Goal: Task Accomplishment & Management: Manage account settings

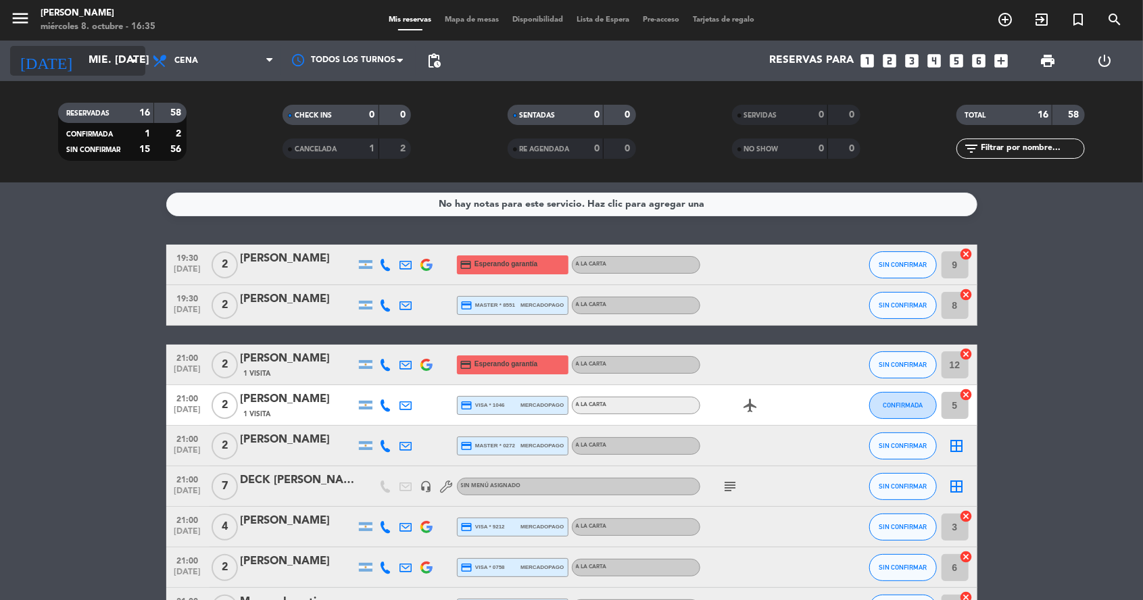
click at [107, 68] on input "mié. [DATE]" at bounding box center [153, 61] width 143 height 26
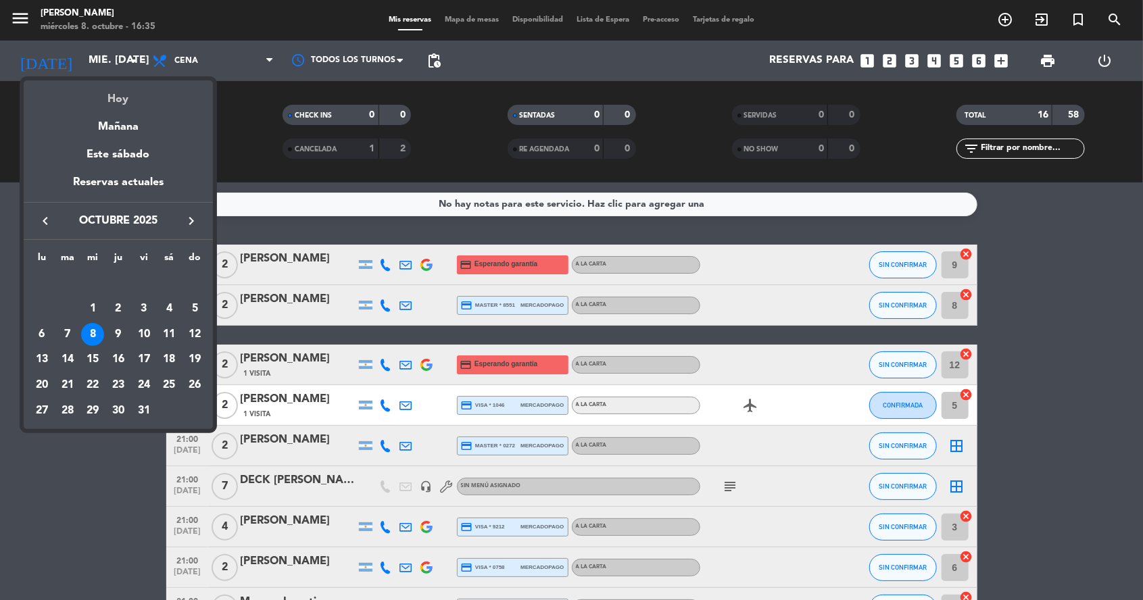
click at [140, 96] on div "Hoy" at bounding box center [118, 94] width 189 height 28
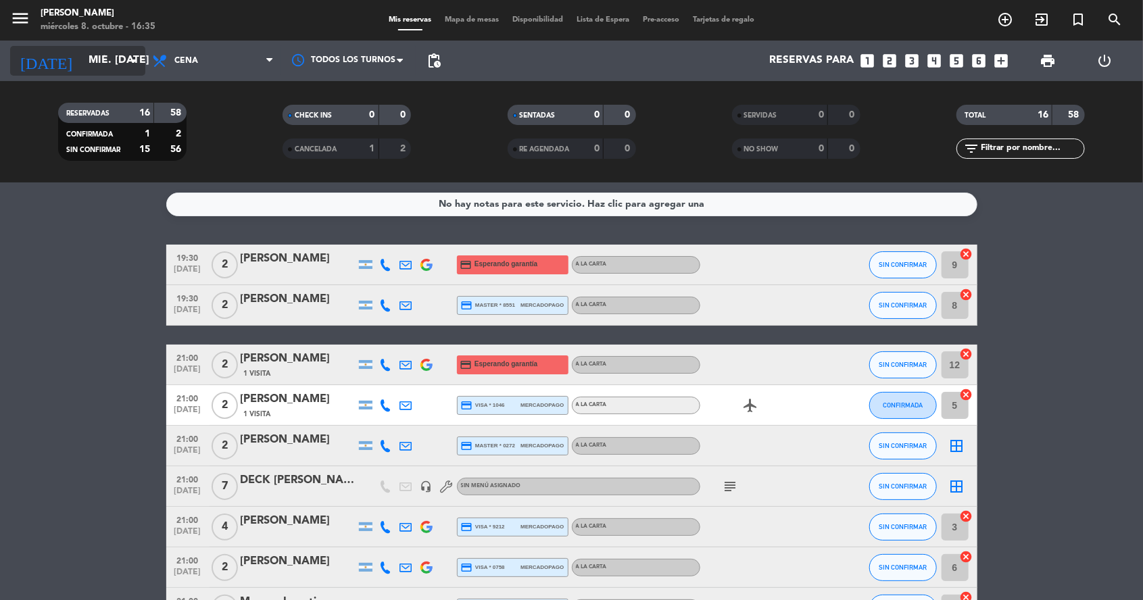
click at [117, 55] on input "mié. [DATE]" at bounding box center [153, 61] width 143 height 26
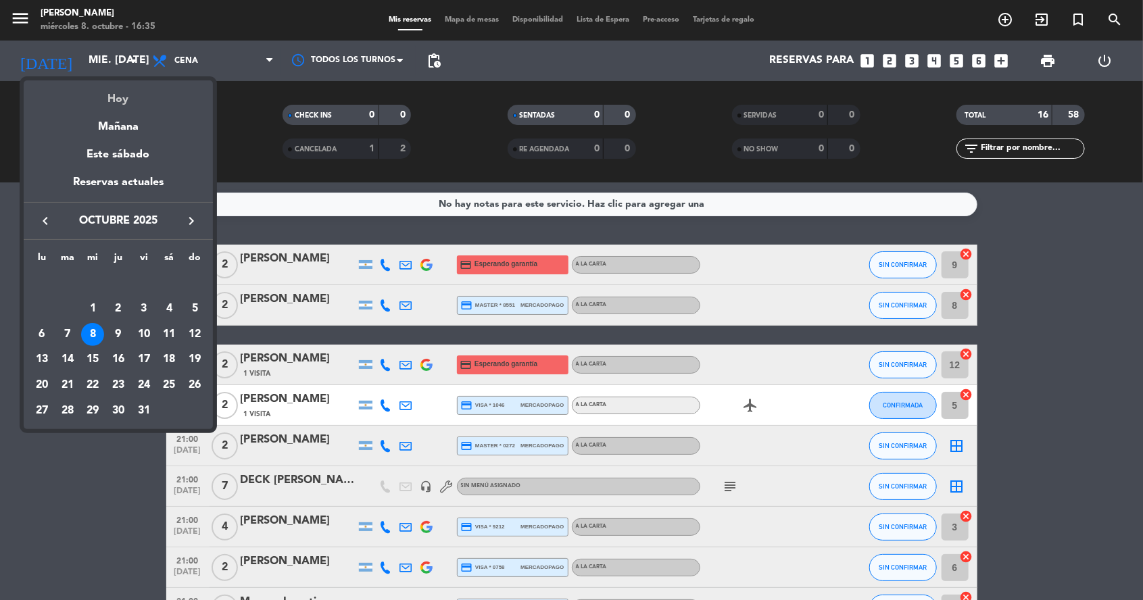
click at [149, 97] on div "Hoy" at bounding box center [118, 94] width 189 height 28
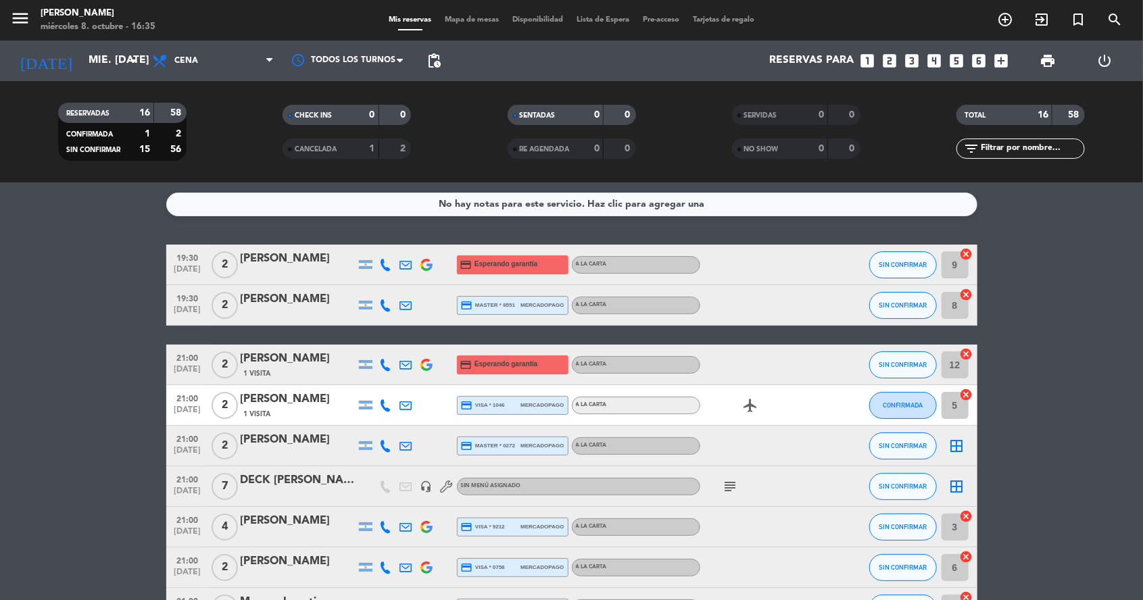
click at [337, 150] on span "CANCELADA" at bounding box center [316, 149] width 42 height 7
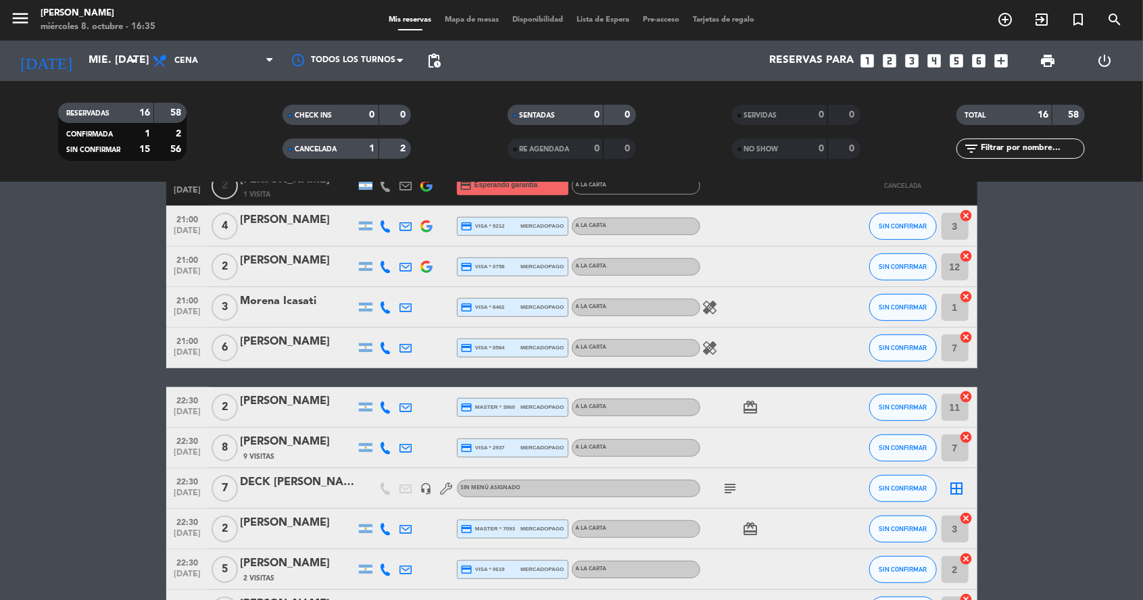
scroll to position [344, 0]
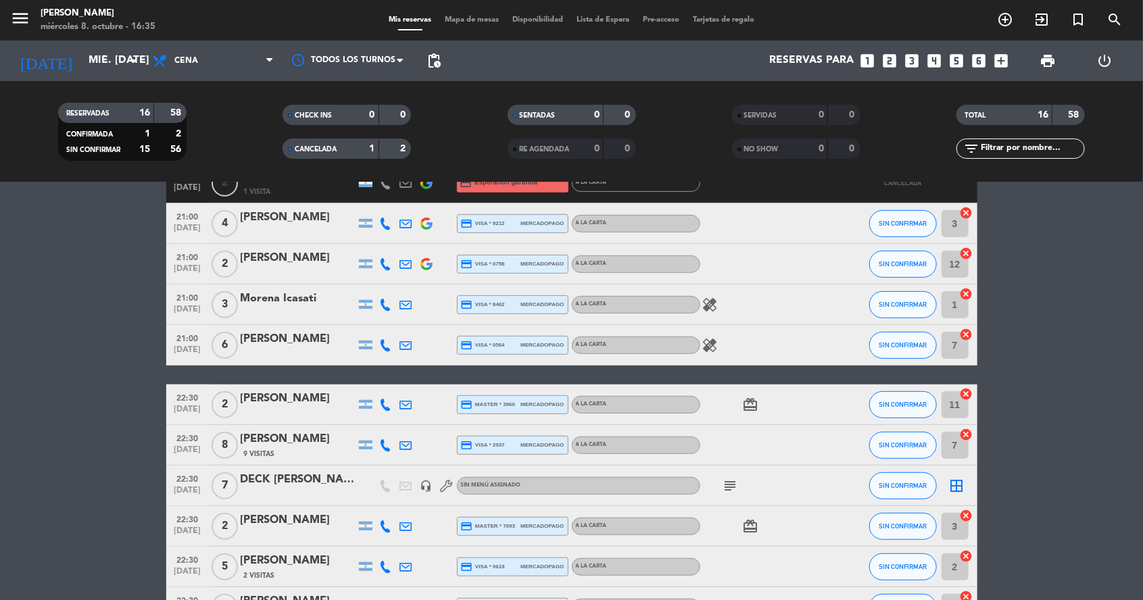
click at [39, 23] on span "menu" at bounding box center [25, 21] width 30 height 32
click at [19, 23] on icon "menu" at bounding box center [20, 18] width 20 height 20
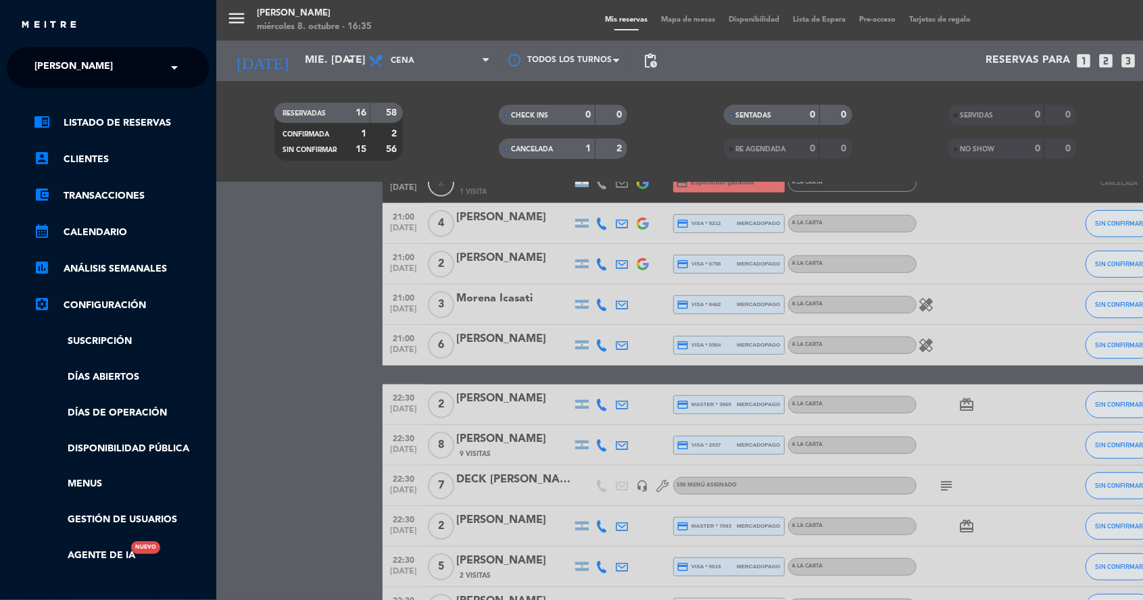
click at [57, 64] on span "[PERSON_NAME]" at bounding box center [73, 67] width 78 height 28
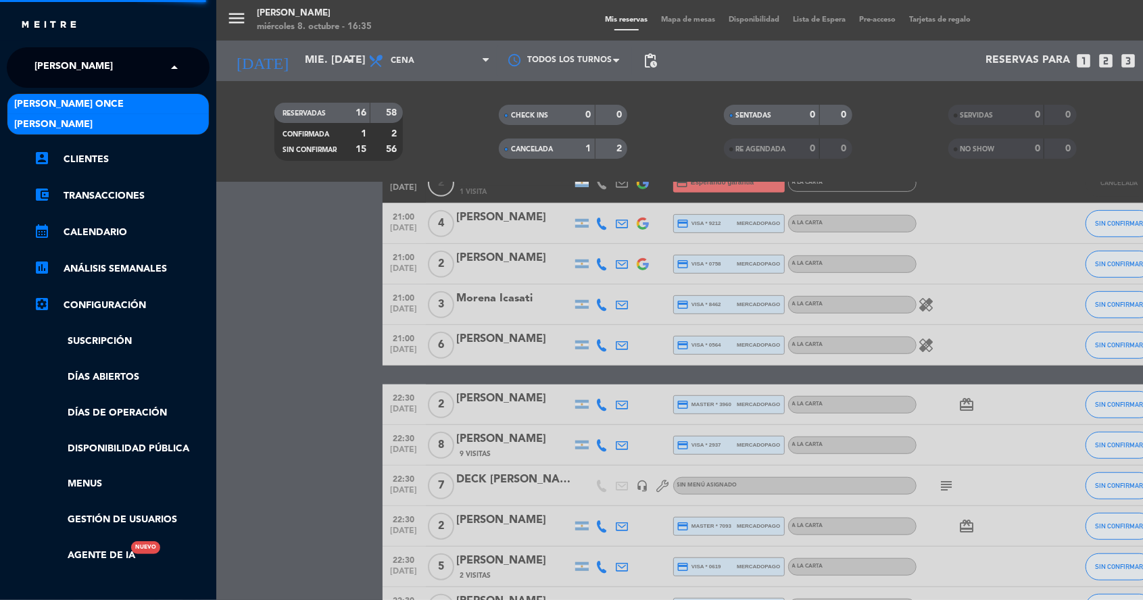
click at [124, 100] on div "[PERSON_NAME] Once" at bounding box center [107, 104] width 201 height 20
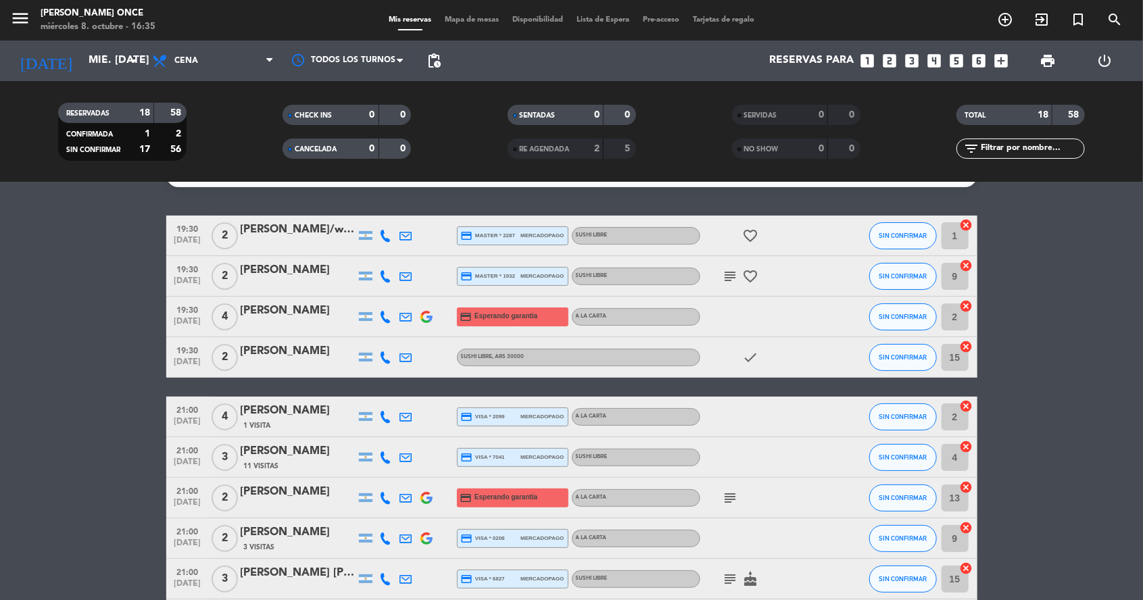
scroll to position [0, 0]
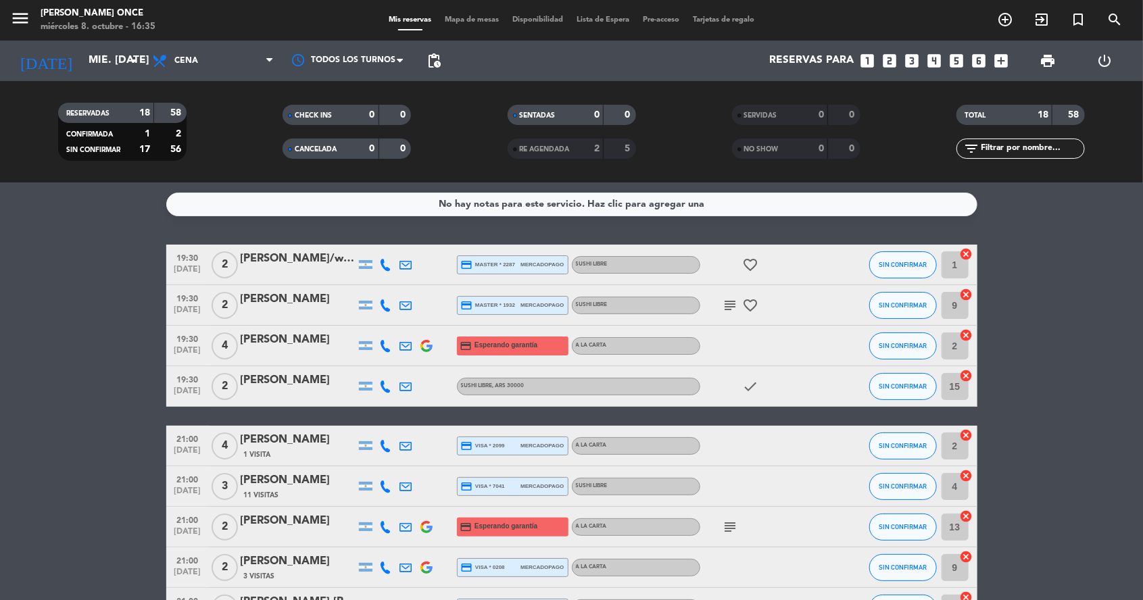
click at [310, 339] on div "[PERSON_NAME]" at bounding box center [298, 340] width 115 height 18
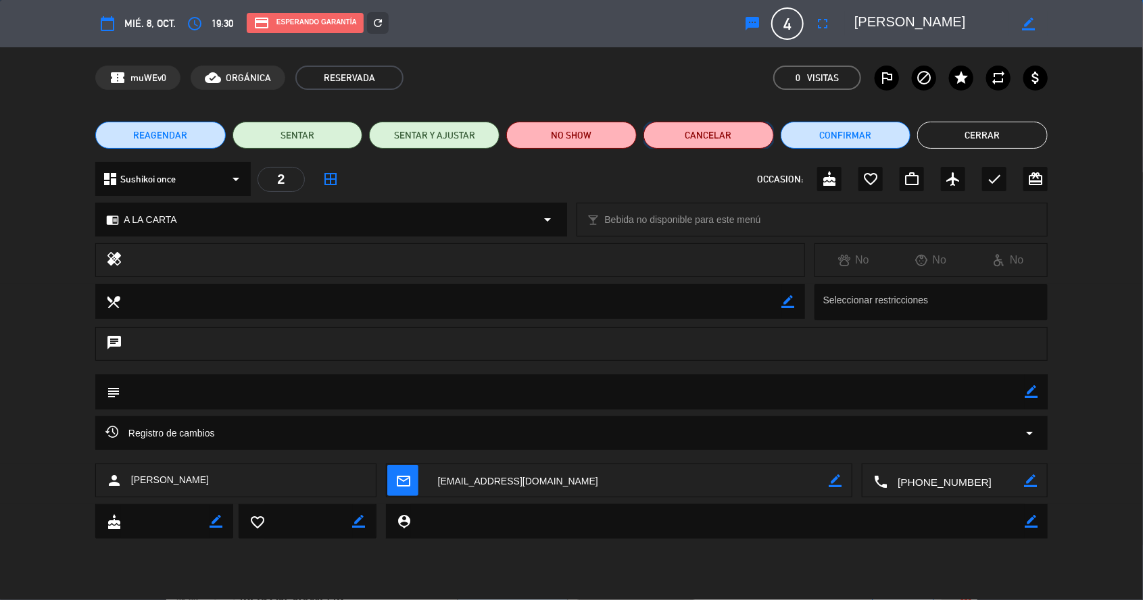
click at [722, 122] on button "Cancelar" at bounding box center [708, 135] width 130 height 27
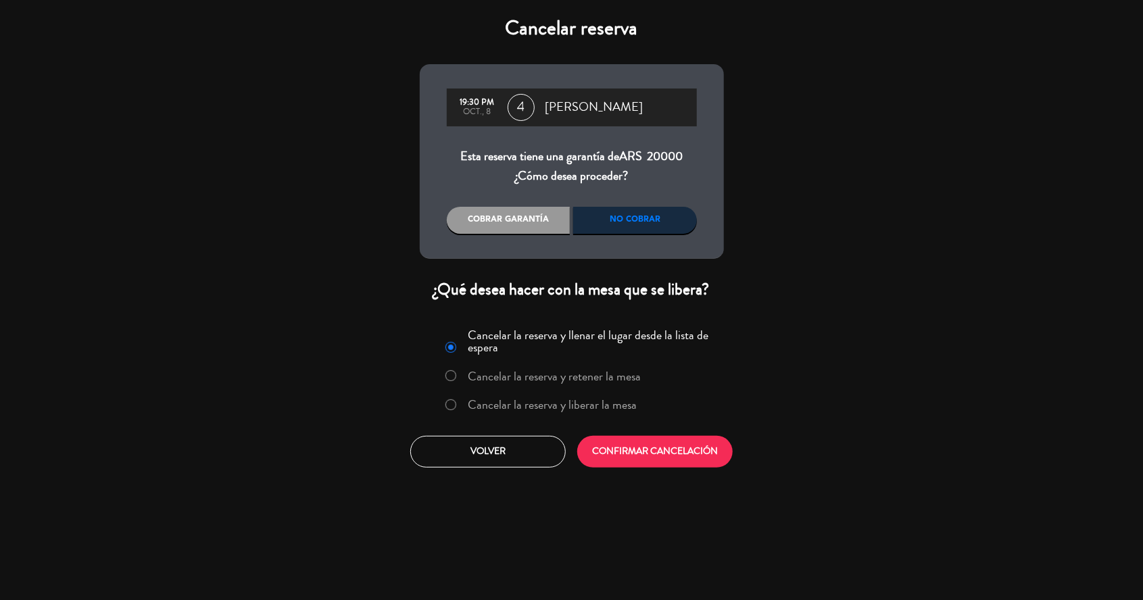
click at [611, 408] on label "Cancelar la reserva y liberar la mesa" at bounding box center [552, 405] width 169 height 12
click at [629, 456] on button "CONFIRMAR CANCELACIÓN" at bounding box center [654, 452] width 155 height 32
